Goal: Task Accomplishment & Management: Use online tool/utility

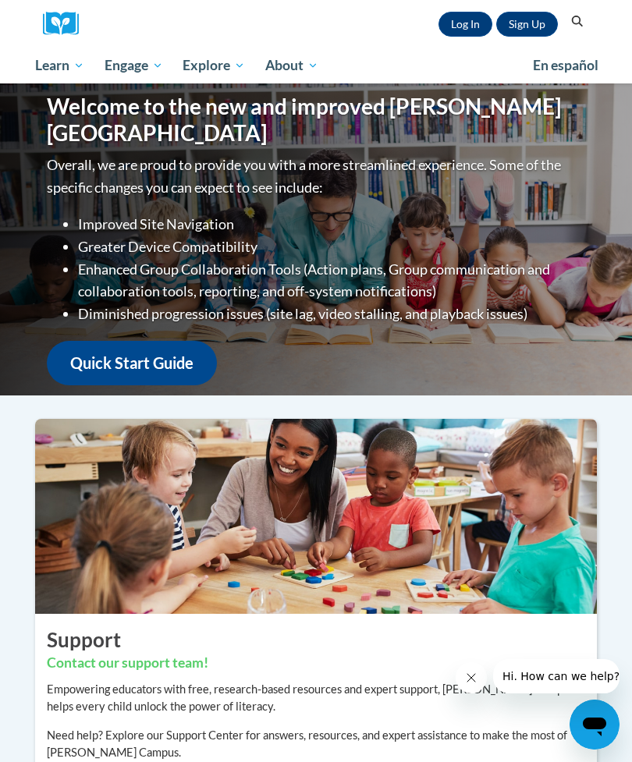
click at [465, 12] on link "Log In" at bounding box center [465, 24] width 54 height 25
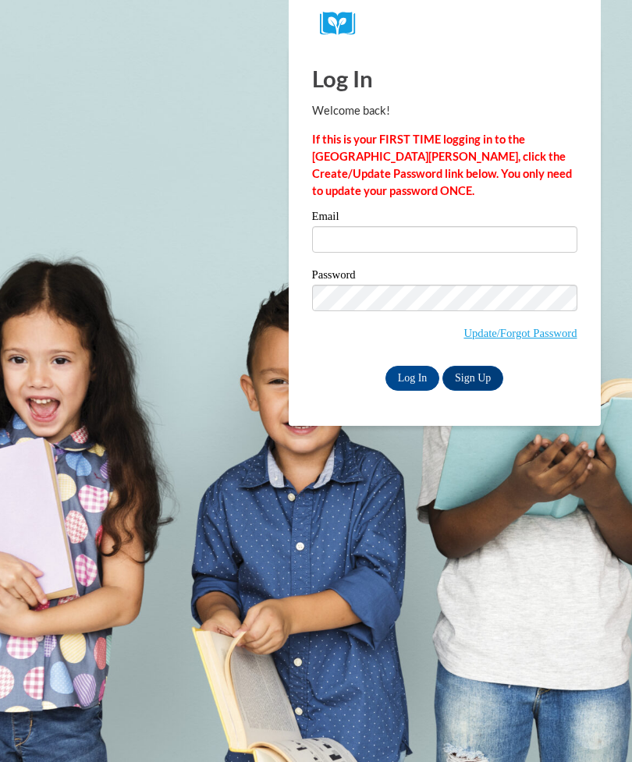
click at [422, 242] on input "Email" at bounding box center [444, 239] width 265 height 27
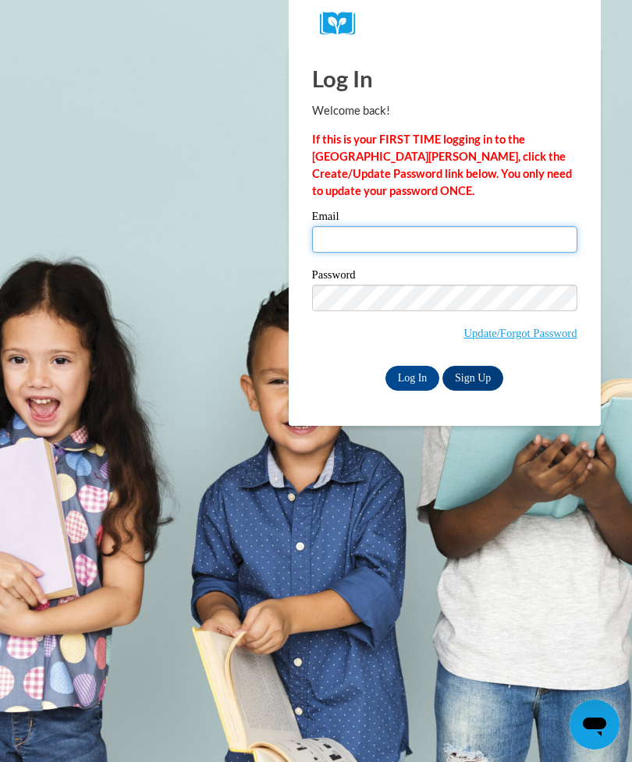
type input "arianaperkind@gmail.com"
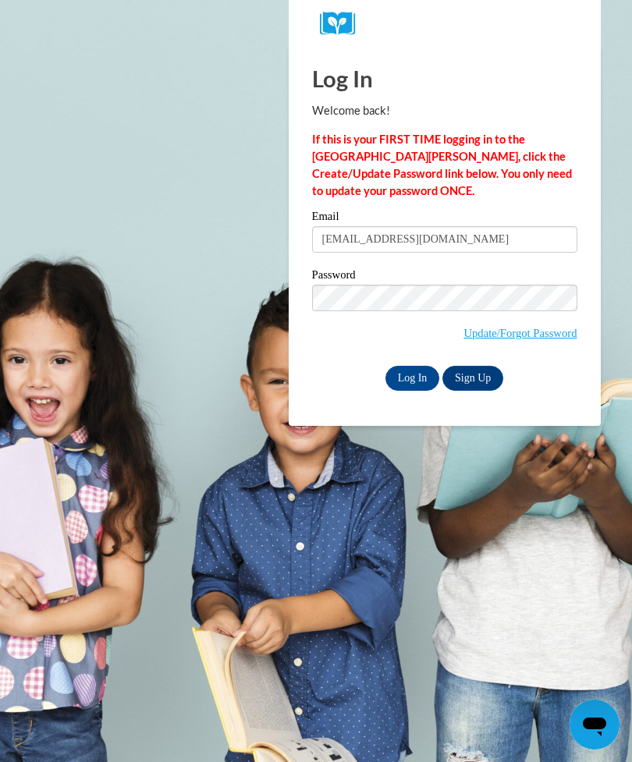
click at [412, 377] on input "Log In" at bounding box center [412, 378] width 55 height 25
click at [425, 378] on input "Log In" at bounding box center [412, 378] width 55 height 25
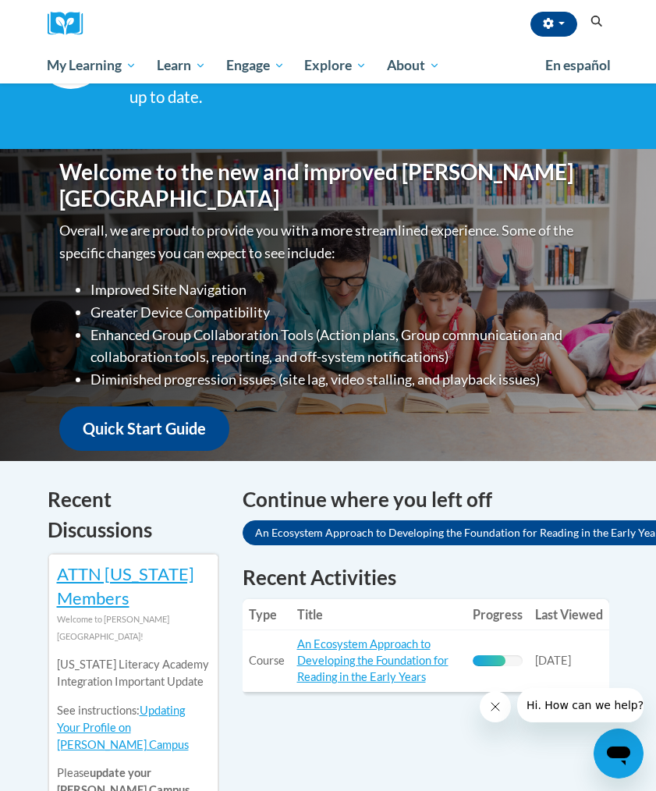
scroll to position [125, 0]
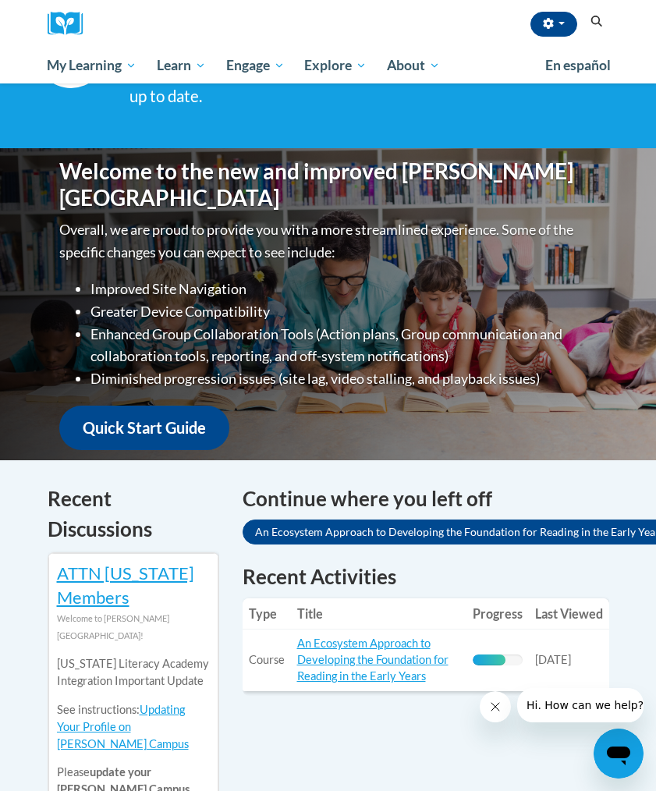
click at [346, 666] on link "An Ecosystem Approach to Developing the Foundation for Reading in the Early Yea…" at bounding box center [372, 659] width 151 height 46
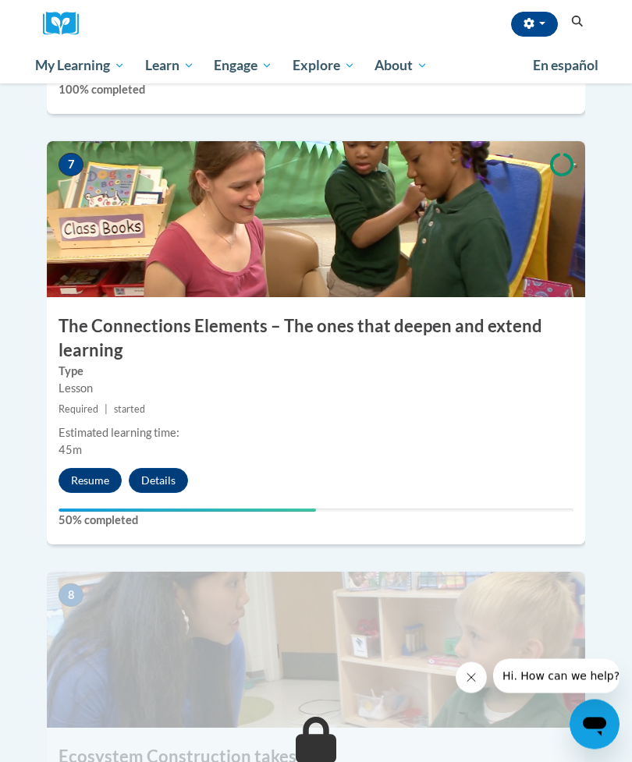
click at [86, 469] on button "Resume" at bounding box center [89, 481] width 63 height 25
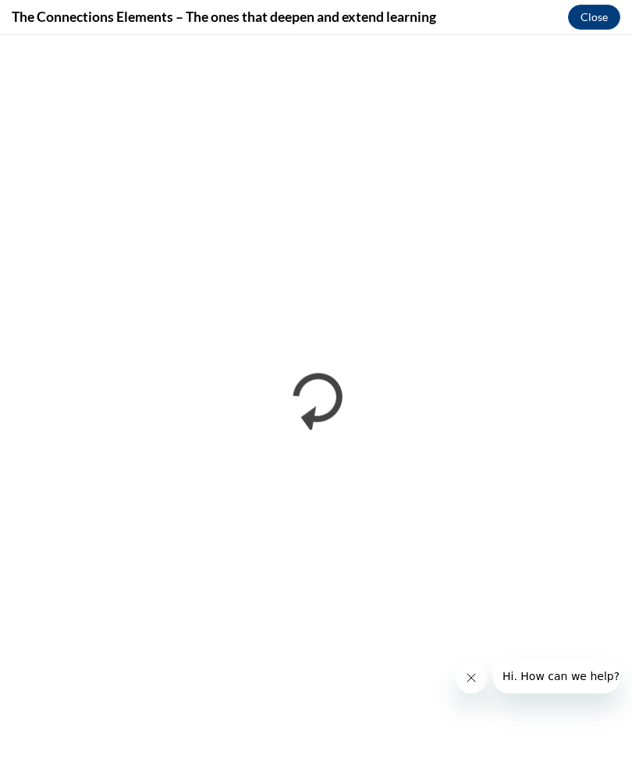
scroll to position [2943, 0]
click at [473, 679] on icon "Close message from company" at bounding box center [471, 678] width 8 height 8
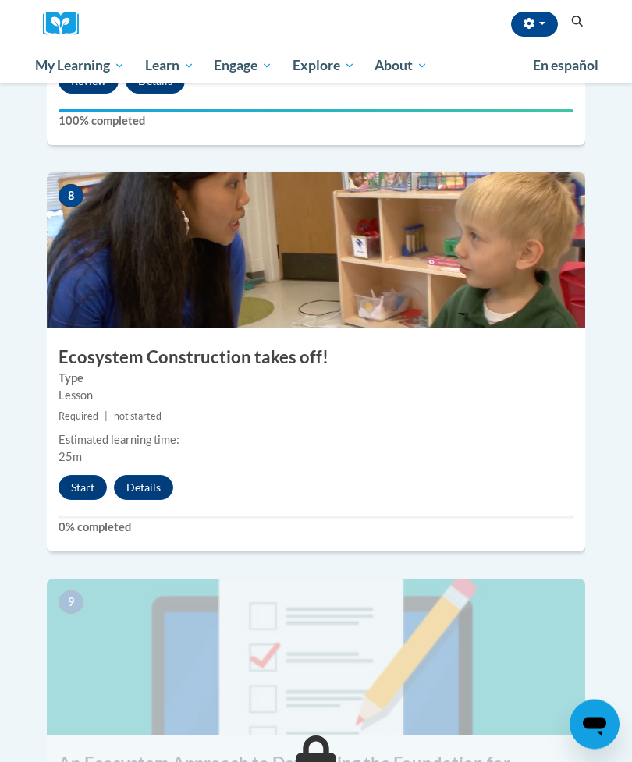
scroll to position [3288, 0]
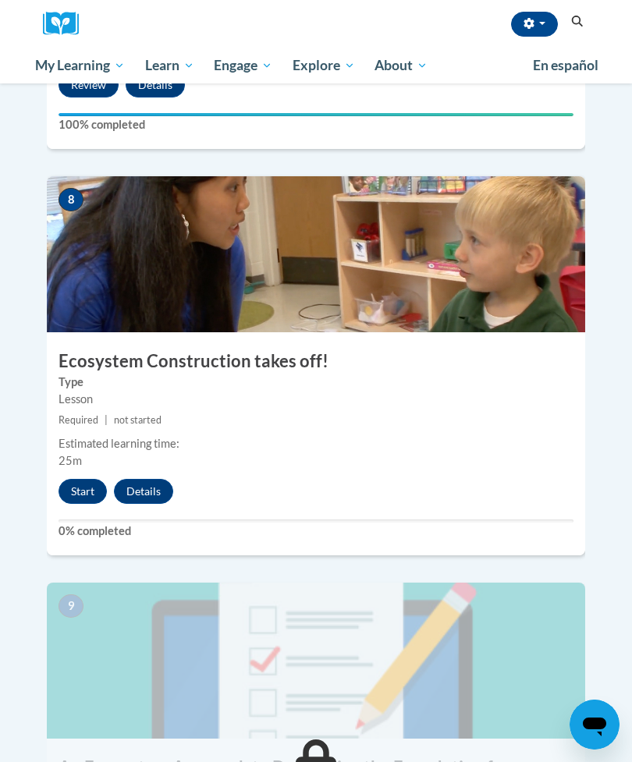
click at [78, 479] on button "Start" at bounding box center [82, 491] width 48 height 25
